Goal: Browse casually: Explore the website without a specific task or goal

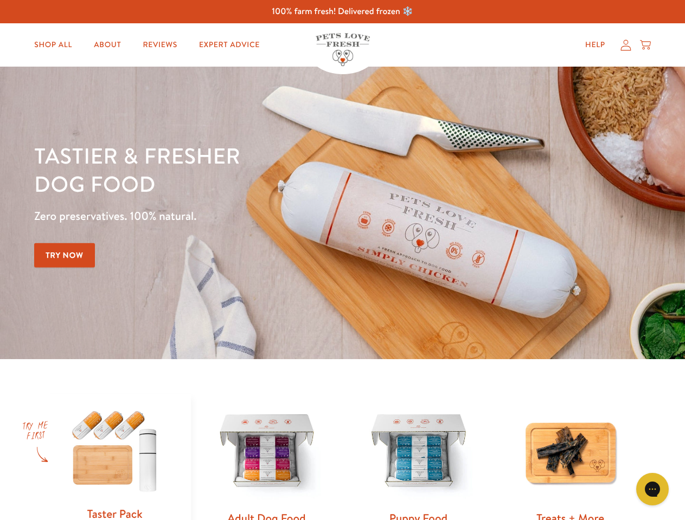
click at [342, 260] on div "Tastier & fresher dog food Zero preservatives. 100% natural. Try Now" at bounding box center [239, 212] width 411 height 143
click at [652, 489] on icon "Gorgias live chat" at bounding box center [652, 489] width 10 height 10
